Goal: Find contact information: Find contact information

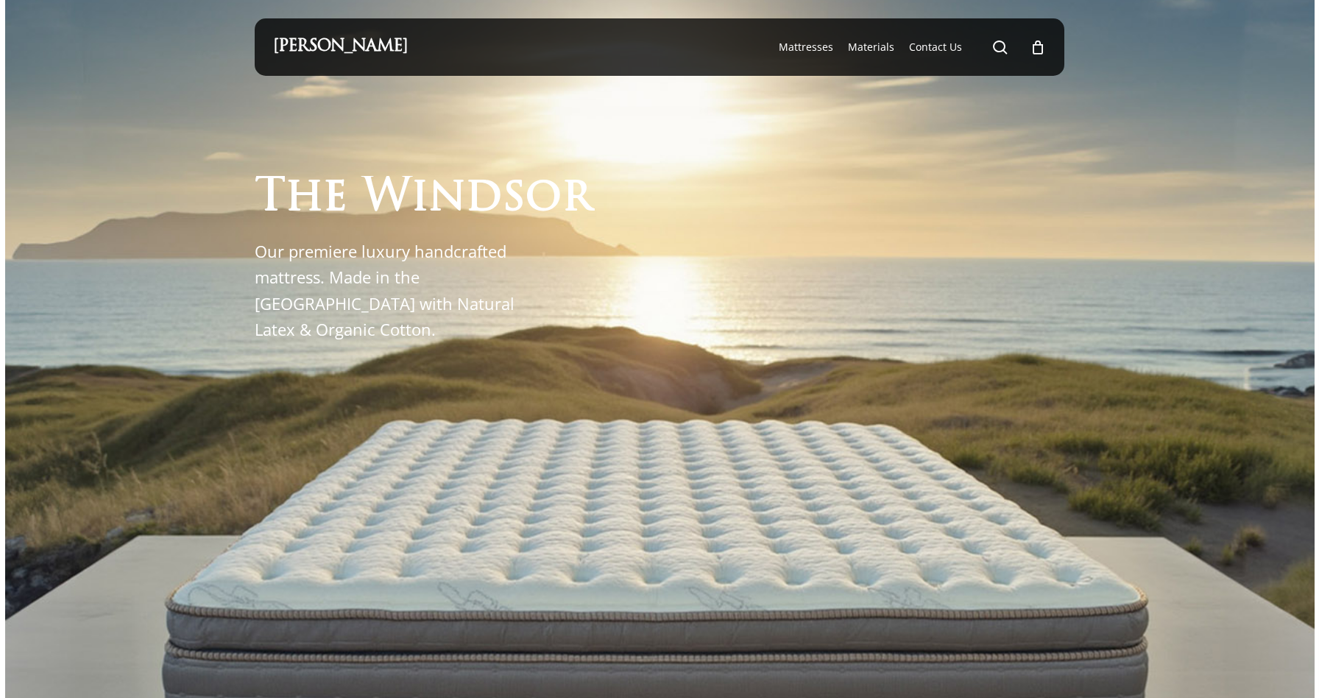
click at [1040, 47] on div "0" at bounding box center [1044, 43] width 16 height 16
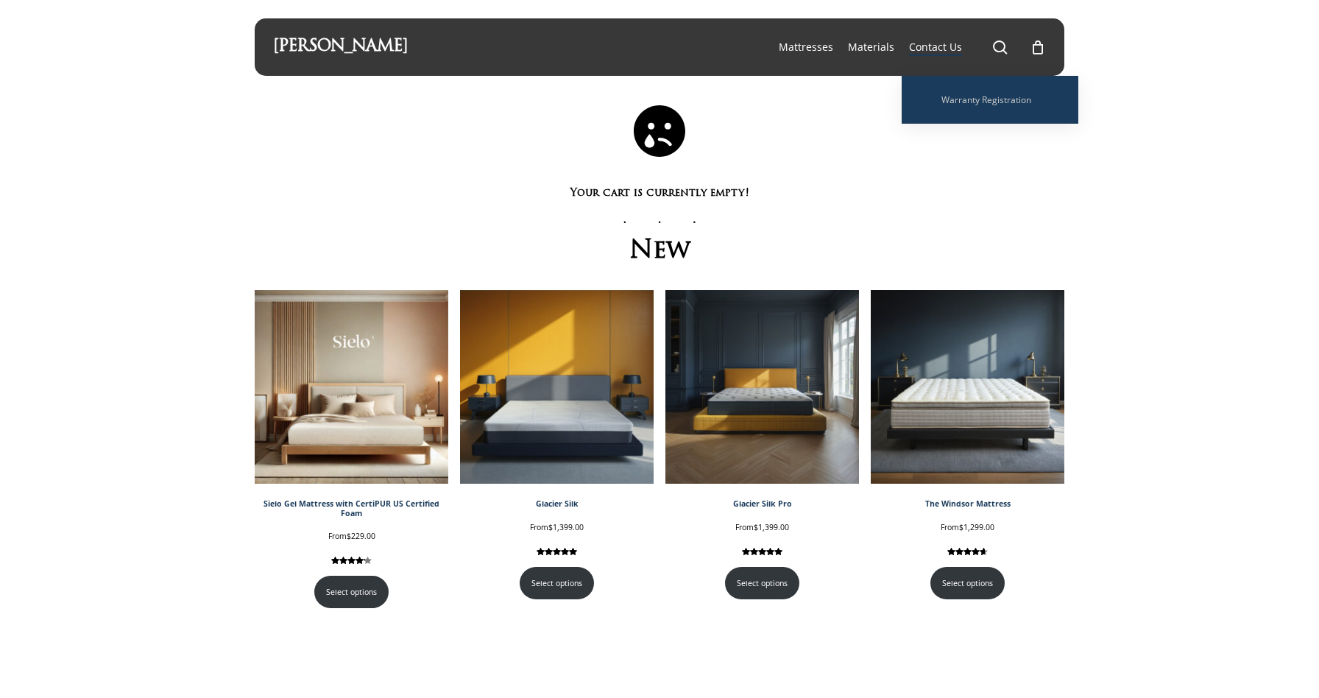
click at [943, 46] on span "Contact Us" at bounding box center [935, 47] width 53 height 14
